Goal: Task Accomplishment & Management: Use online tool/utility

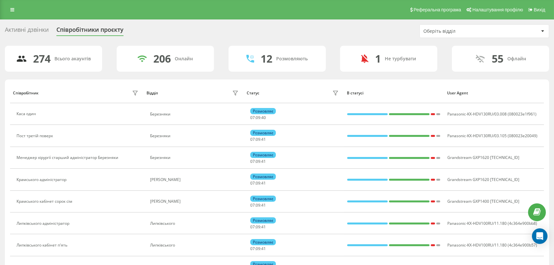
click at [440, 31] on div "Оберіть відділ" at bounding box center [461, 32] width 77 height 6
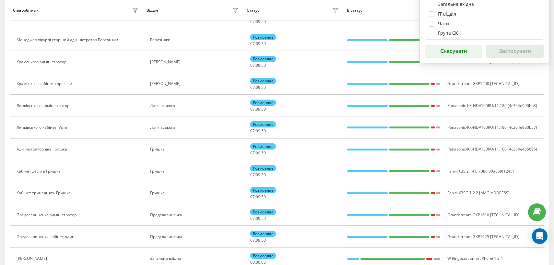
scroll to position [73, 0]
click at [431, 31] on label at bounding box center [432, 31] width 6 height 0
checkbox input "true"
click at [492, 54] on button "Застосувати" at bounding box center [514, 51] width 57 height 13
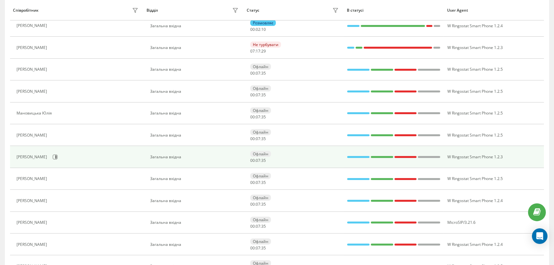
scroll to position [0, 0]
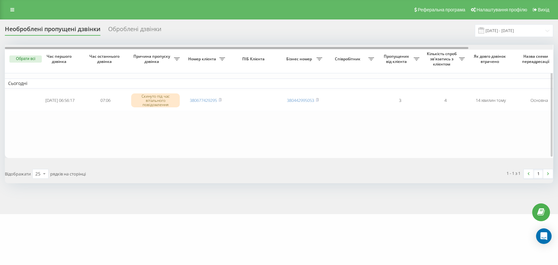
click at [500, 48] on div at bounding box center [279, 47] width 548 height 5
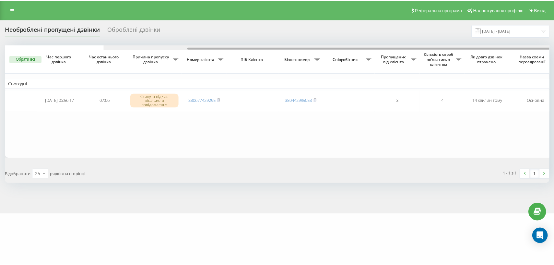
scroll to position [0, 99]
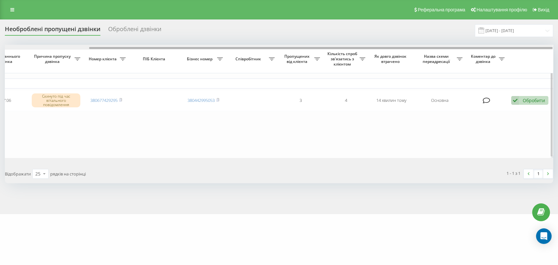
click at [502, 47] on div at bounding box center [321, 48] width 464 height 2
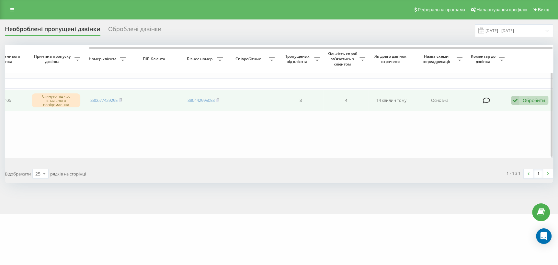
click at [519, 100] on div "Обробити Не вдалося зв'язатися Зв'язався з клієнтом за допомогою іншого каналу …" at bounding box center [529, 100] width 37 height 9
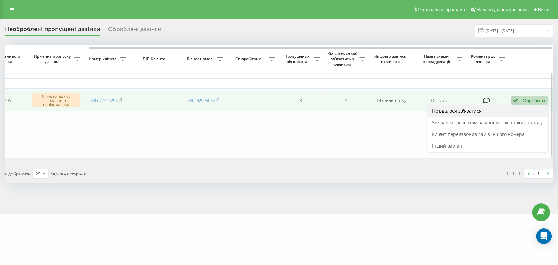
click at [448, 110] on span "Не вдалося зв'язатися" at bounding box center [457, 111] width 50 height 6
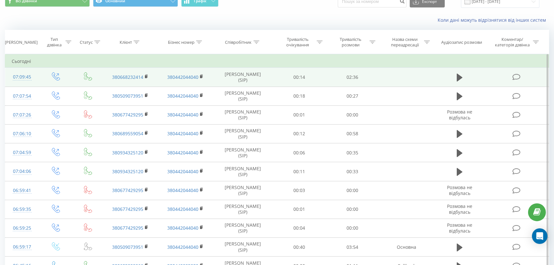
click at [516, 78] on icon at bounding box center [516, 77] width 8 height 7
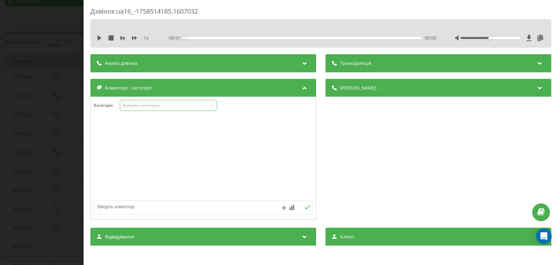
click at [210, 106] on icon at bounding box center [211, 105] width 6 height 6
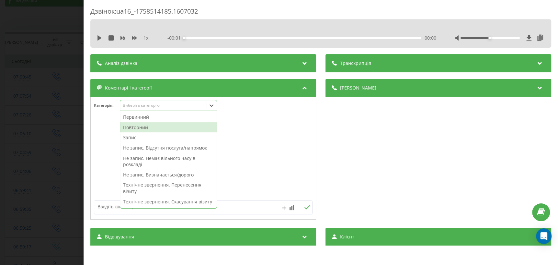
click at [165, 126] on div "Повторний" at bounding box center [168, 127] width 97 height 10
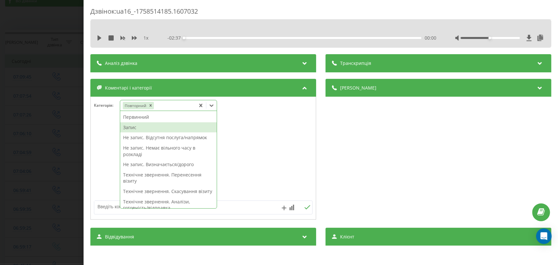
click at [150, 127] on div "Запис" at bounding box center [168, 127] width 97 height 10
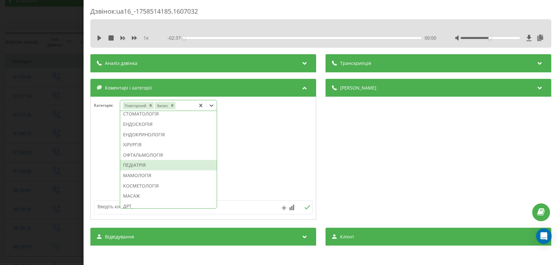
scroll to position [265, 0]
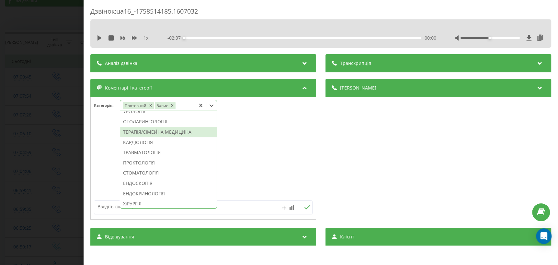
click at [164, 137] on div "ТЕРАПІЯ/СІМЕЙНА МЕДИЦИНА" at bounding box center [168, 132] width 97 height 10
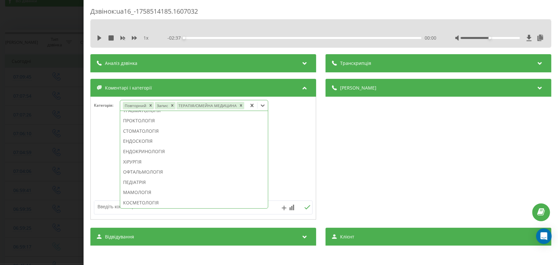
scroll to position [214, 0]
click at [40, 178] on div "Дзвінок : ua16_-1758514185.1607032 1 x - 02:37 00:00 00:00 Транскрипція Для AI-…" at bounding box center [279, 132] width 558 height 265
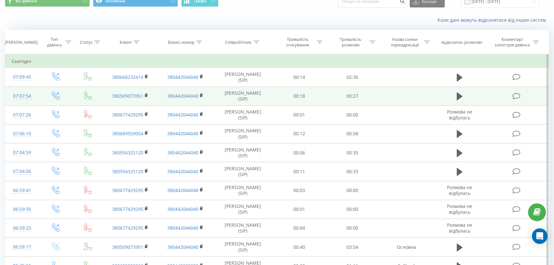
drag, startPoint x: 518, startPoint y: 95, endPoint x: 515, endPoint y: 94, distance: 3.6
click at [518, 95] on icon at bounding box center [516, 96] width 8 height 7
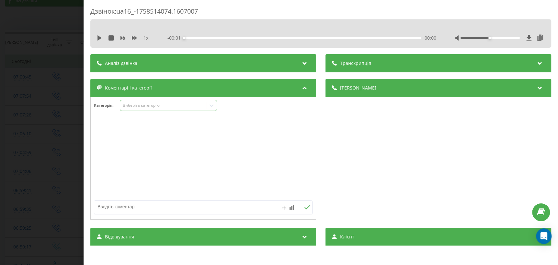
click at [211, 107] on icon at bounding box center [211, 105] width 6 height 6
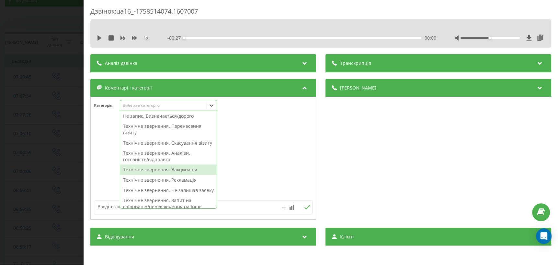
scroll to position [118, 0]
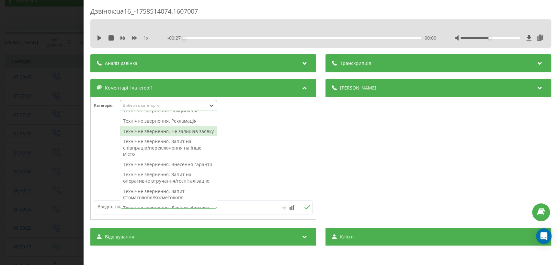
click at [175, 136] on div "Технічне звернення. Не залишав заявку" at bounding box center [168, 131] width 97 height 10
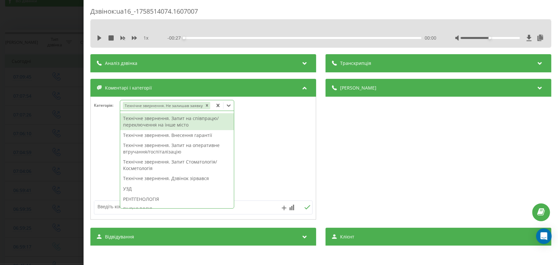
scroll to position [99, 0]
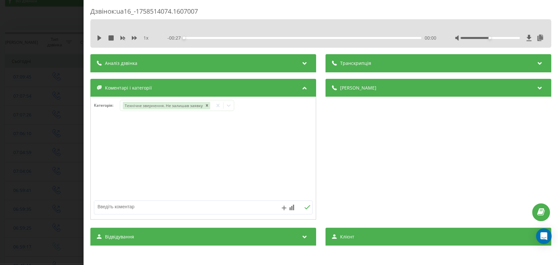
drag, startPoint x: 283, startPoint y: 142, endPoint x: 160, endPoint y: 184, distance: 130.2
click at [283, 141] on div at bounding box center [203, 158] width 225 height 78
click at [144, 210] on textarea at bounding box center [181, 207] width 174 height 12
type textarea "уточнення по запису"
click at [305, 207] on icon at bounding box center [308, 207] width 6 height 4
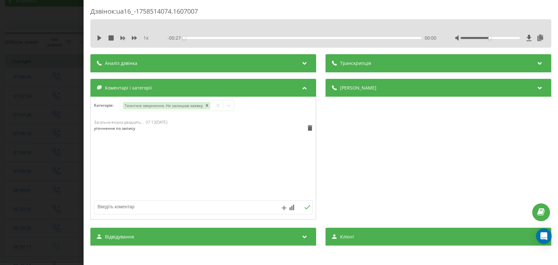
click at [55, 168] on div "Дзвінок : ua16_-1758514074.1607007 1 x - 00:27 00:00 00:00 Транскрипція Для AI-…" at bounding box center [279, 132] width 558 height 265
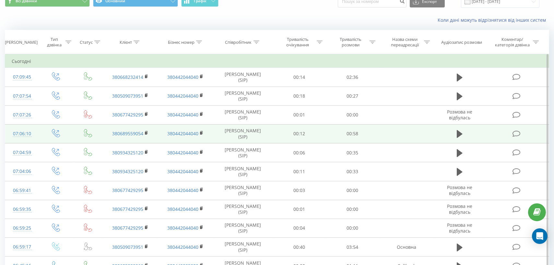
click at [514, 133] on icon at bounding box center [516, 133] width 8 height 7
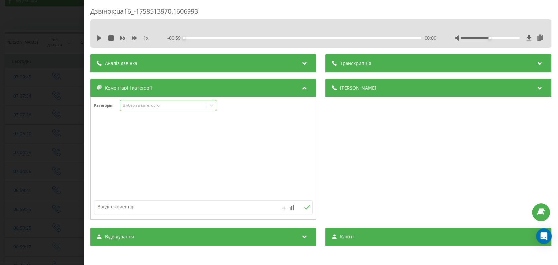
click at [211, 109] on div at bounding box center [211, 105] width 10 height 10
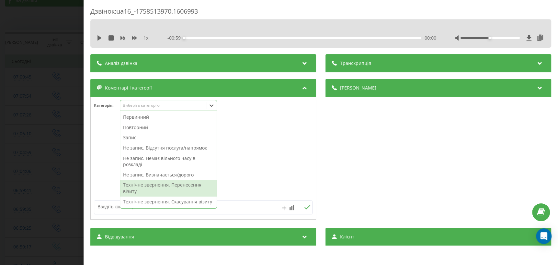
click at [169, 187] on div "Технічне звернення. Перенесення візиту" at bounding box center [168, 188] width 97 height 17
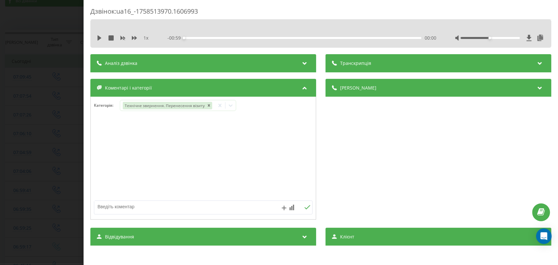
click at [20, 181] on div "Дзвінок : ua16_-1758513970.1606993 1 x - 00:59 00:00 00:00 Транскрипція Для AI-…" at bounding box center [279, 132] width 558 height 265
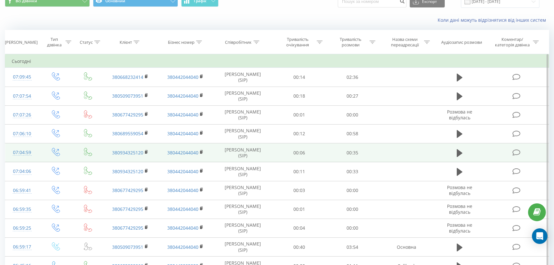
click at [515, 151] on icon at bounding box center [516, 152] width 8 height 7
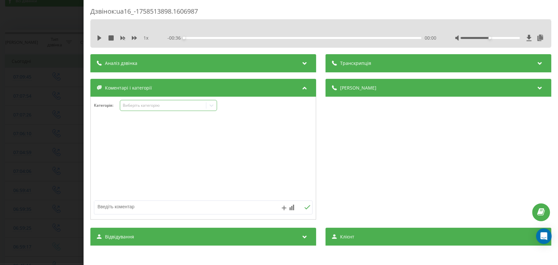
click at [209, 106] on icon at bounding box center [211, 105] width 6 height 6
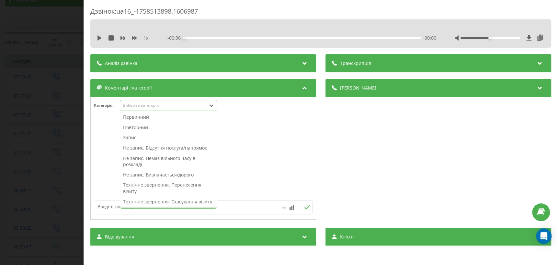
scroll to position [59, 0]
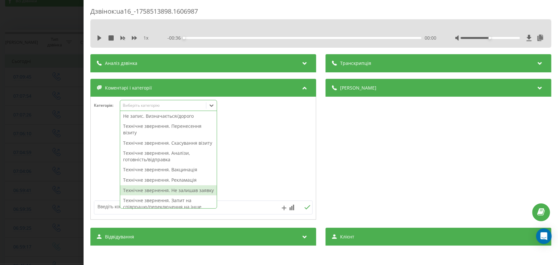
click at [167, 195] on div "Технічне звернення. Не залишав заявку" at bounding box center [168, 190] width 97 height 10
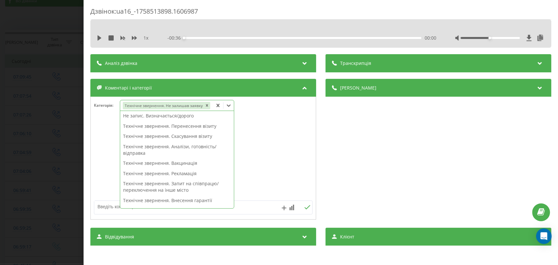
click at [250, 177] on div at bounding box center [203, 158] width 225 height 78
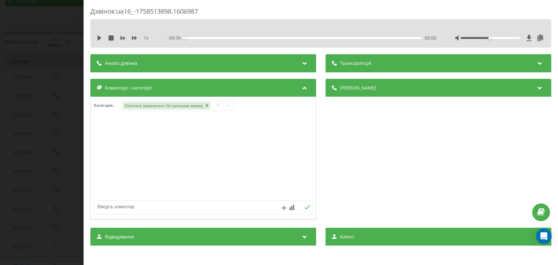
click at [143, 206] on textarea at bounding box center [181, 207] width 174 height 12
type textarea "внутр"
click at [305, 209] on icon at bounding box center [308, 207] width 6 height 5
drag, startPoint x: 57, startPoint y: 143, endPoint x: 58, endPoint y: 154, distance: 11.7
click at [57, 143] on div "Дзвінок : ua16_-1758513898.1606987 1 x - 00:36 00:00 00:00 Транскрипція Для AI-…" at bounding box center [279, 132] width 558 height 265
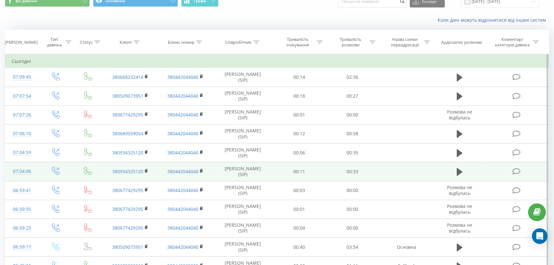
click at [517, 172] on icon at bounding box center [516, 171] width 8 height 7
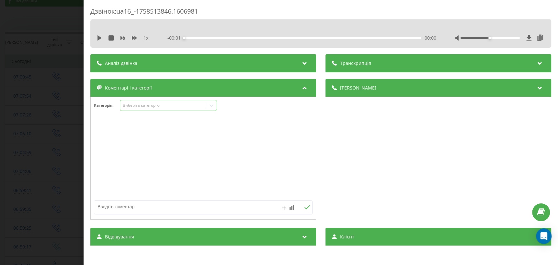
click at [162, 106] on div "Виберіть категорію" at bounding box center [163, 105] width 81 height 5
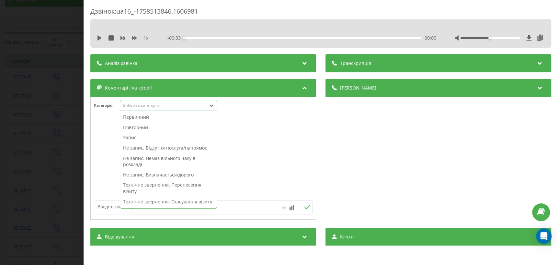
scroll to position [59, 0]
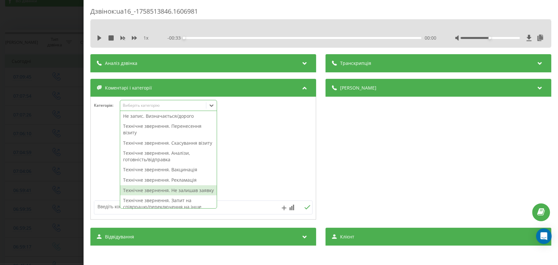
click at [168, 195] on div "Технічне звернення. Не залишав заявку" at bounding box center [168, 190] width 97 height 10
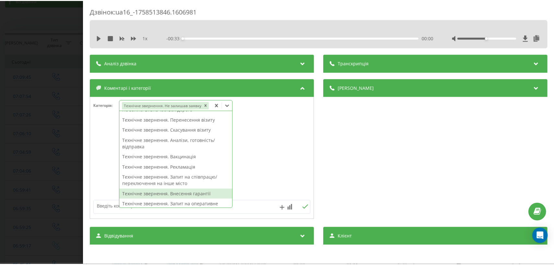
scroll to position [52, 0]
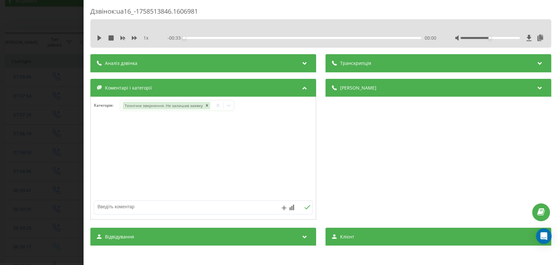
click at [107, 206] on textarea at bounding box center [181, 207] width 174 height 12
type textarea "внутр дзвінок"
click at [305, 208] on icon at bounding box center [308, 207] width 6 height 5
click at [37, 178] on div "Дзвінок : ua16_-1758513846.1606981 1 x - 00:33 00:00 00:00 Транскрипція Для AI-…" at bounding box center [279, 132] width 558 height 265
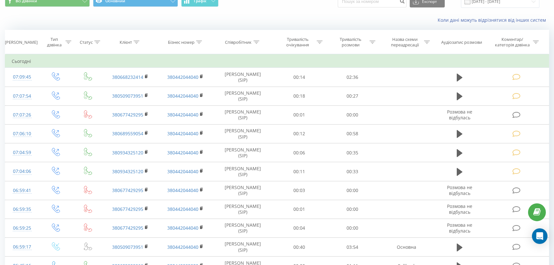
scroll to position [29, 0]
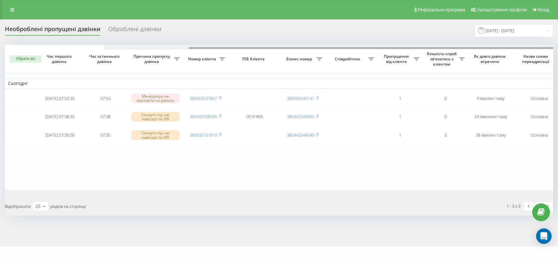
click at [526, 45] on div at bounding box center [378, 47] width 548 height 5
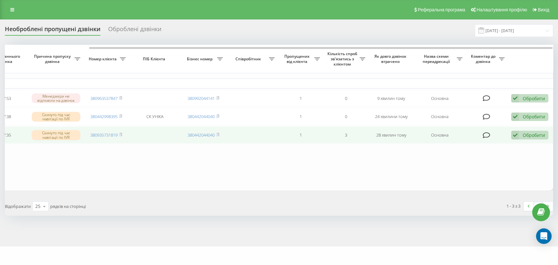
click at [525, 135] on div "Обробити" at bounding box center [534, 135] width 22 height 6
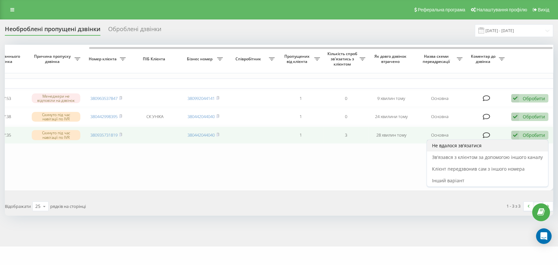
click at [478, 146] on span "Не вдалося зв'язатися" at bounding box center [457, 145] width 50 height 6
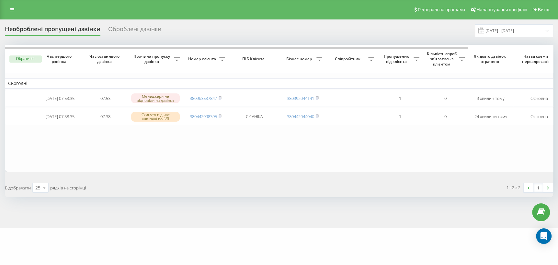
click at [133, 27] on div "Оброблені дзвінки" at bounding box center [134, 31] width 53 height 10
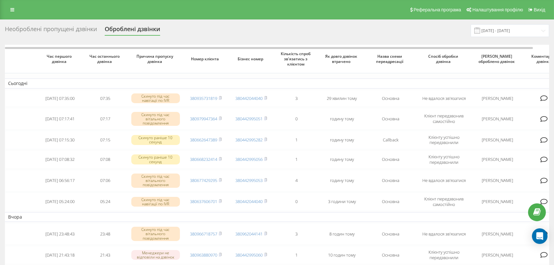
click at [74, 29] on div "Необроблені пропущені дзвінки" at bounding box center [51, 31] width 92 height 10
